Goal: Transaction & Acquisition: Purchase product/service

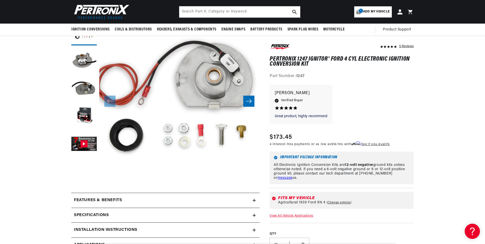
scroll to position [51, 0]
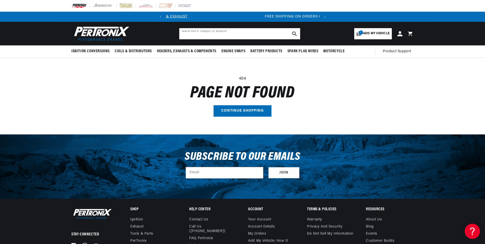
click at [240, 33] on input "text" at bounding box center [239, 33] width 121 height 11
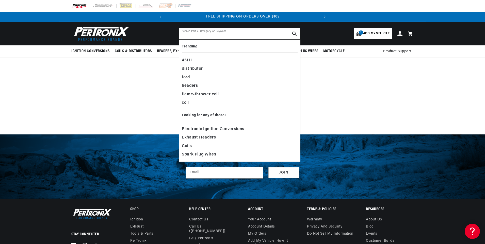
type input "2"
click at [113, 96] on h1 "Page not found" at bounding box center [242, 93] width 342 height 14
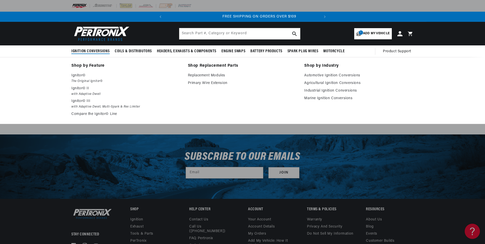
scroll to position [0, 154]
click at [79, 74] on p "Ignitor©" at bounding box center [125, 76] width 109 height 6
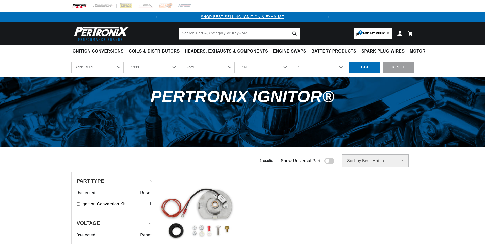
select select "Agricultural"
select select "1939"
select select "9N"
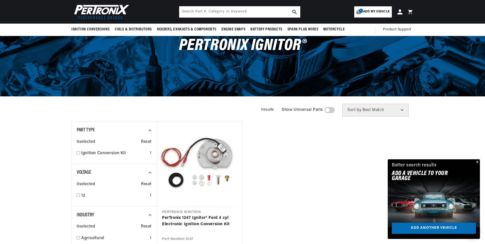
scroll to position [0, 154]
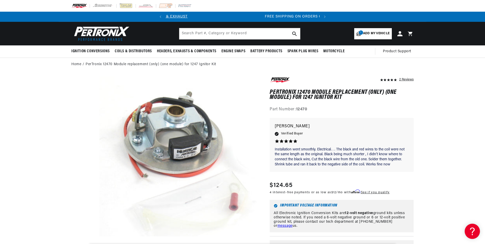
scroll to position [0, 154]
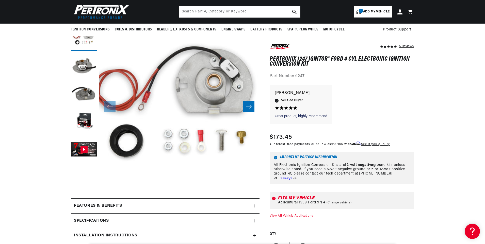
scroll to position [0, 154]
click at [81, 120] on button "Load image 4 in gallery view" at bounding box center [83, 121] width 25 height 25
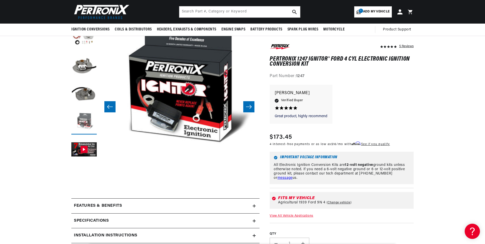
scroll to position [0, 0]
click at [247, 104] on icon "Slide right" at bounding box center [249, 106] width 6 height 5
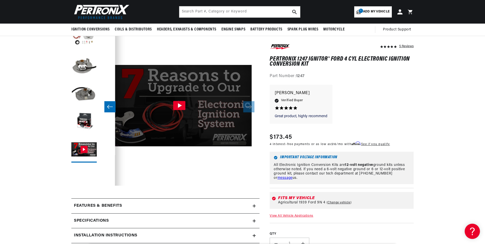
scroll to position [0, 154]
click at [110, 107] on icon "Slide left" at bounding box center [110, 106] width 6 height 5
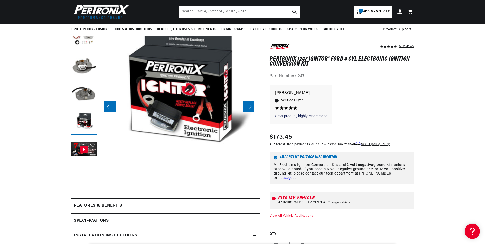
click at [110, 107] on icon "Slide left" at bounding box center [110, 106] width 6 height 5
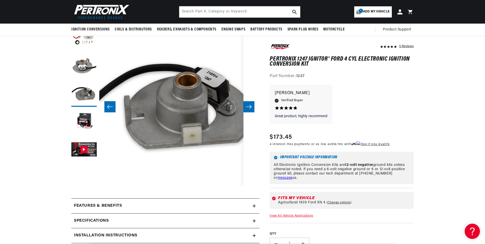
scroll to position [0, 0]
click at [110, 106] on icon "Slide left" at bounding box center [110, 106] width 6 height 5
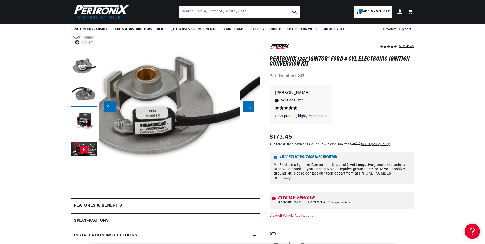
scroll to position [0, 160]
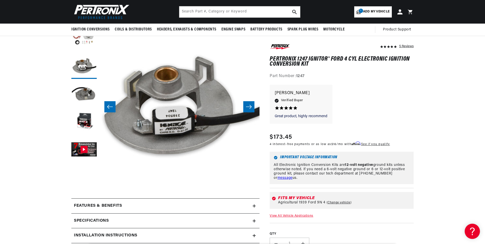
click at [110, 106] on icon "Slide left" at bounding box center [110, 106] width 6 height 5
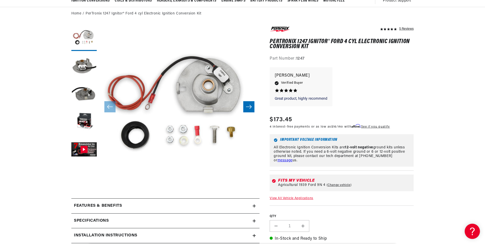
scroll to position [0, 0]
click at [340, 184] on link "Change vehicle" at bounding box center [339, 185] width 25 height 4
select select "Agricultural"
select select "1939"
select select "9N"
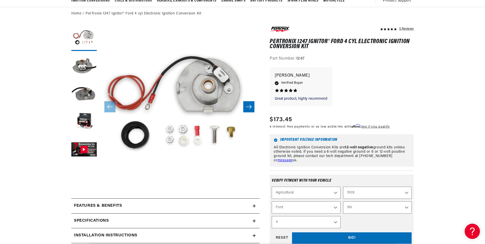
click at [406, 207] on select "2N 9N" at bounding box center [377, 208] width 69 height 12
click at [405, 190] on select "1970 1965 1964 1960 1959 1958 1957 1939 1938 1937" at bounding box center [377, 193] width 69 height 12
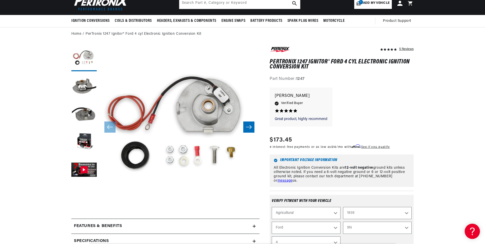
scroll to position [0, 0]
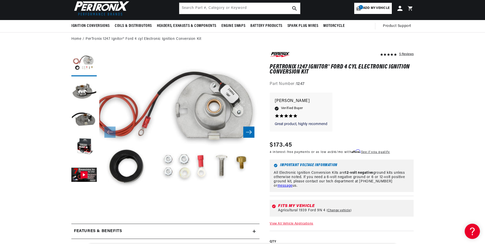
scroll to position [0, 154]
click at [83, 227] on button "Open media 1 in modal" at bounding box center [83, 227] width 0 height 0
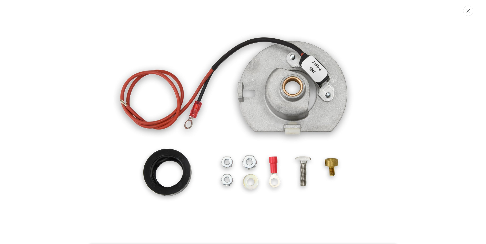
click at [467, 11] on icon "Close" at bounding box center [468, 11] width 4 height 4
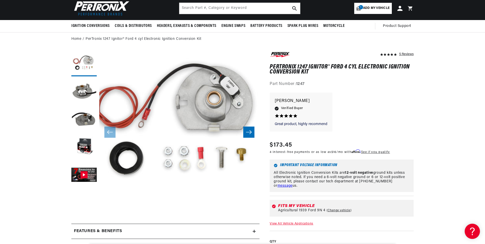
scroll to position [16, 0]
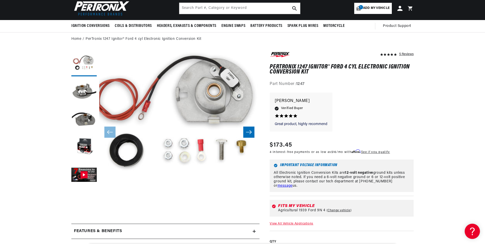
click at [249, 131] on icon "Slide right" at bounding box center [249, 132] width 6 height 5
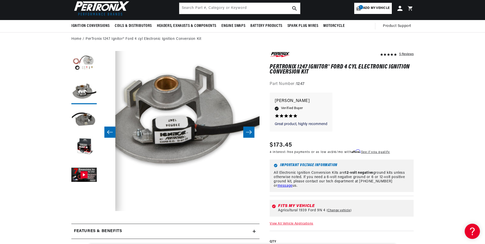
scroll to position [0, 0]
click at [249, 131] on icon "Slide right" at bounding box center [249, 132] width 6 height 5
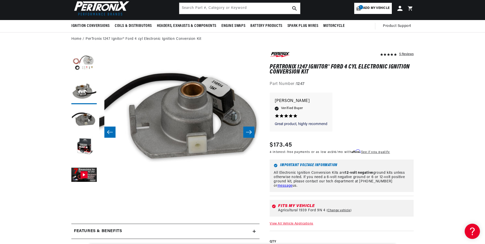
scroll to position [16, 321]
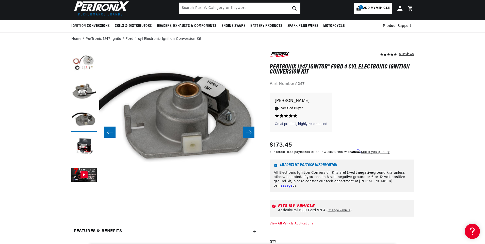
click at [249, 131] on icon "Slide right" at bounding box center [249, 132] width 6 height 5
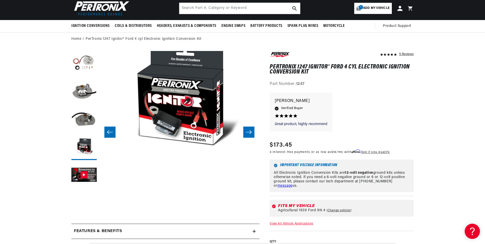
scroll to position [0, 154]
click at [249, 131] on icon "Slide right" at bounding box center [249, 132] width 6 height 5
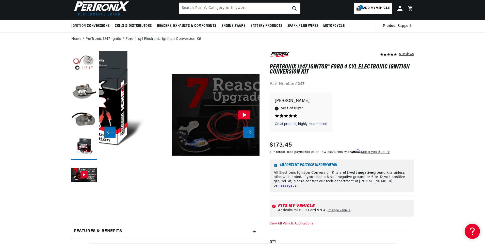
scroll to position [16, 641]
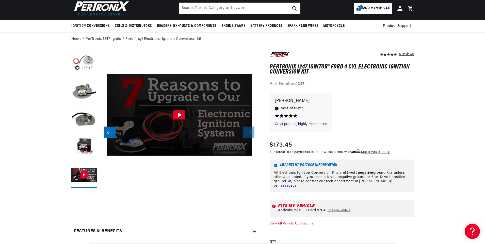
click at [114, 134] on button "Slide left" at bounding box center [109, 132] width 11 height 11
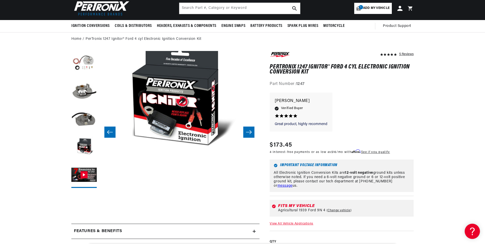
scroll to position [0, 0]
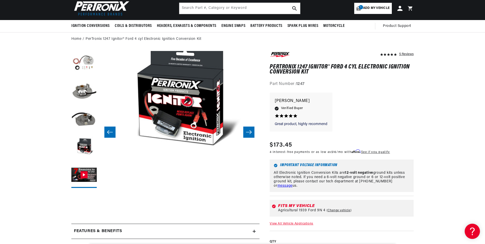
click at [114, 134] on button "Slide left" at bounding box center [109, 132] width 11 height 11
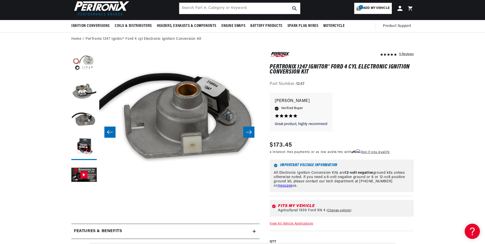
click at [113, 134] on button "Slide left" at bounding box center [109, 132] width 11 height 11
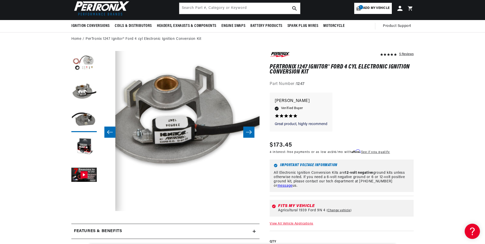
click at [113, 134] on button "Slide left" at bounding box center [109, 132] width 11 height 11
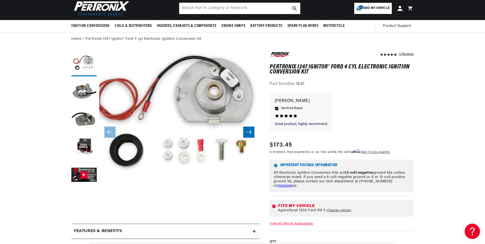
scroll to position [0, 154]
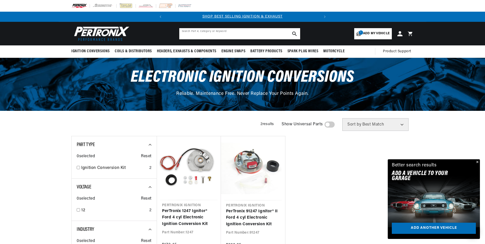
click at [251, 31] on input "text" at bounding box center [239, 33] width 121 height 11
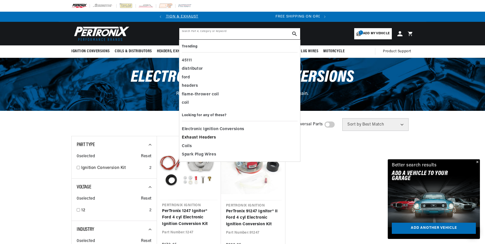
scroll to position [0, 154]
paste input "EIGN15"
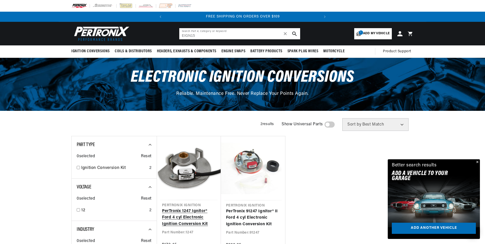
type input "EIGN15"
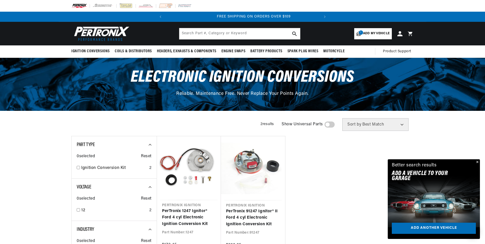
scroll to position [0, 154]
click at [476, 161] on button "Close" at bounding box center [477, 162] width 6 height 6
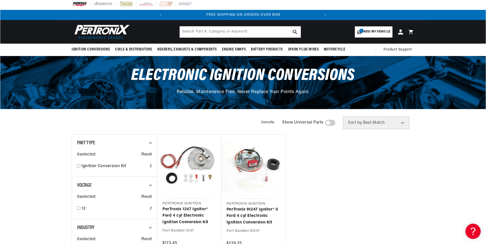
scroll to position [0, 0]
